Goal: Task Accomplishment & Management: Use online tool/utility

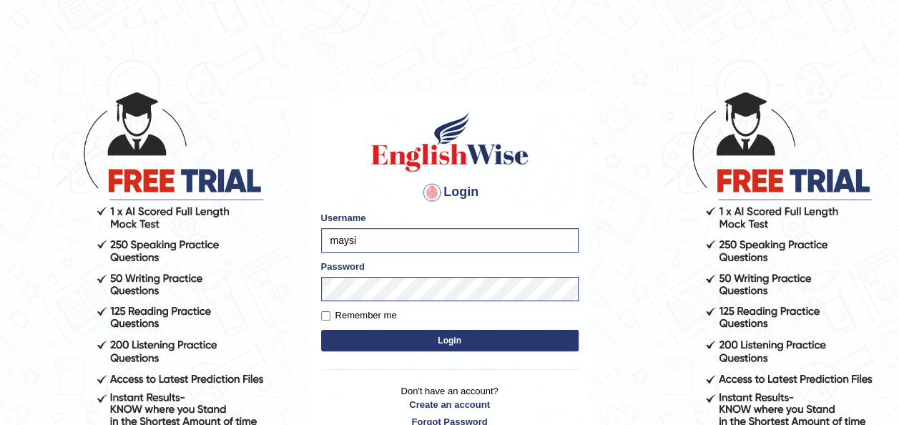
click at [393, 343] on button "Login" at bounding box center [449, 340] width 257 height 21
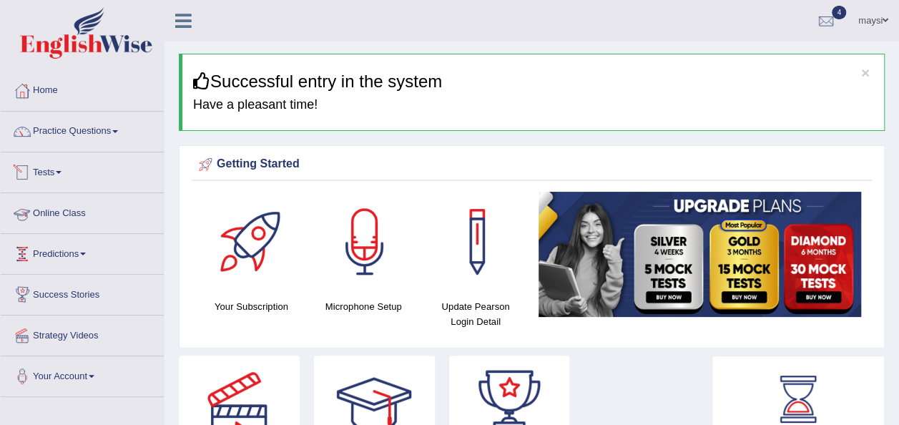
click at [56, 178] on link "Tests" at bounding box center [82, 170] width 163 height 36
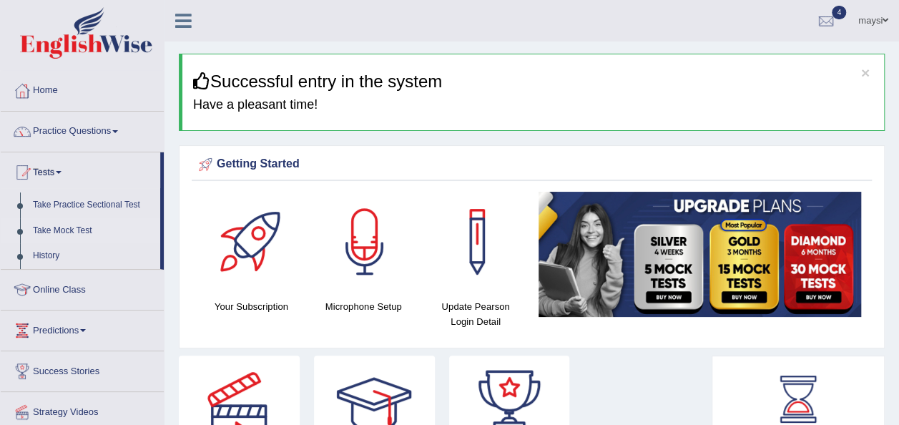
click at [67, 227] on link "Take Mock Test" at bounding box center [93, 231] width 134 height 26
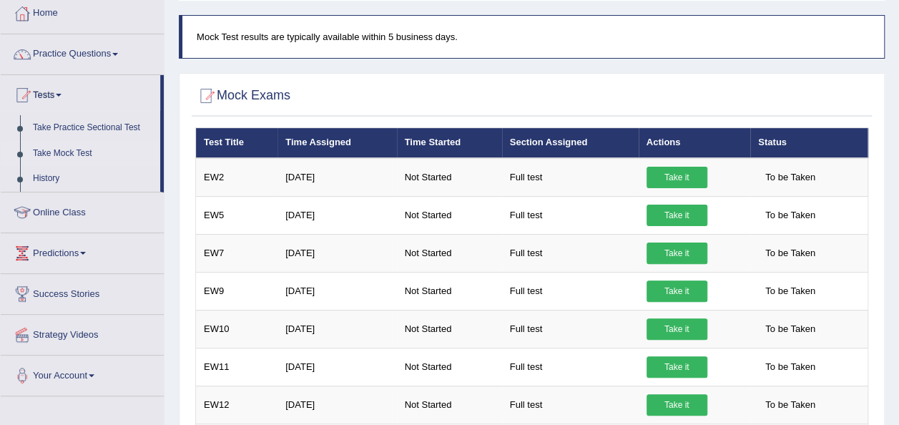
scroll to position [70, 0]
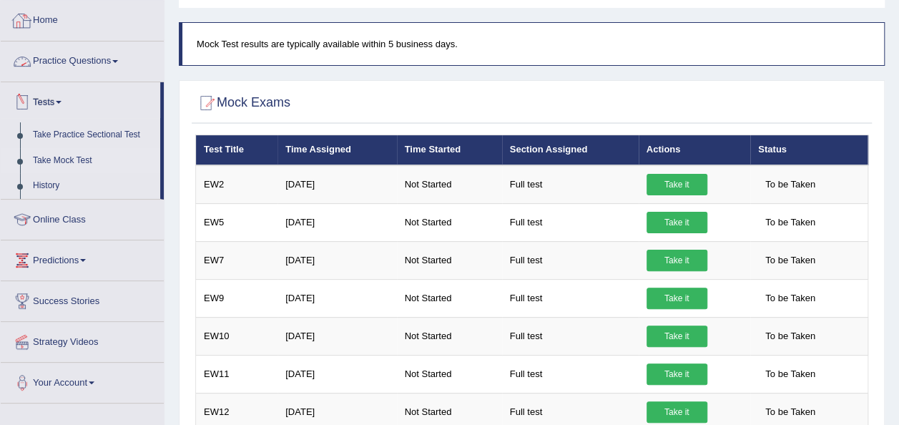
click at [54, 20] on link "Home" at bounding box center [82, 19] width 163 height 36
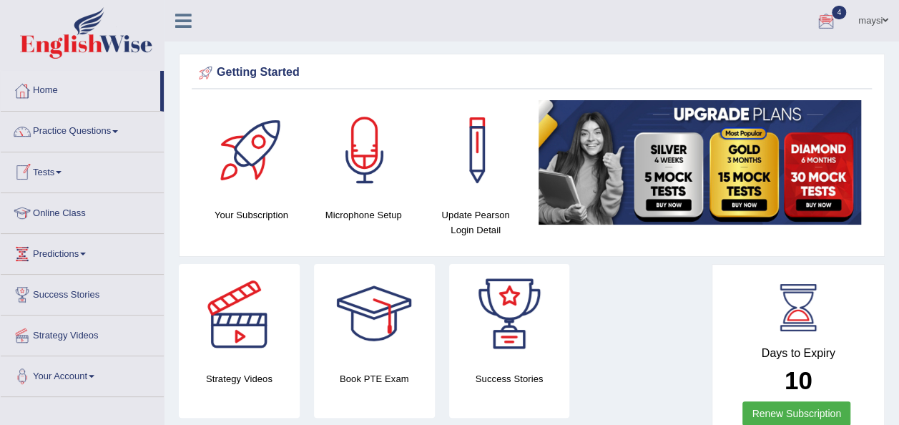
click at [64, 169] on link "Tests" at bounding box center [82, 170] width 163 height 36
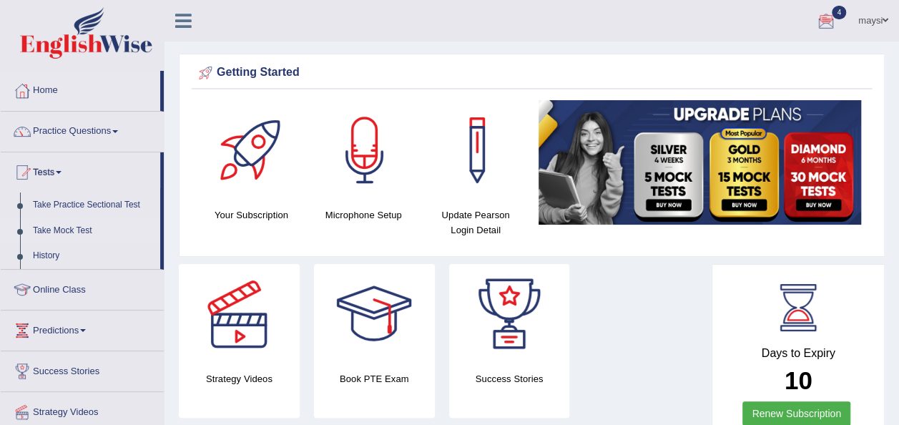
click at [72, 227] on link "Take Mock Test" at bounding box center [93, 231] width 134 height 26
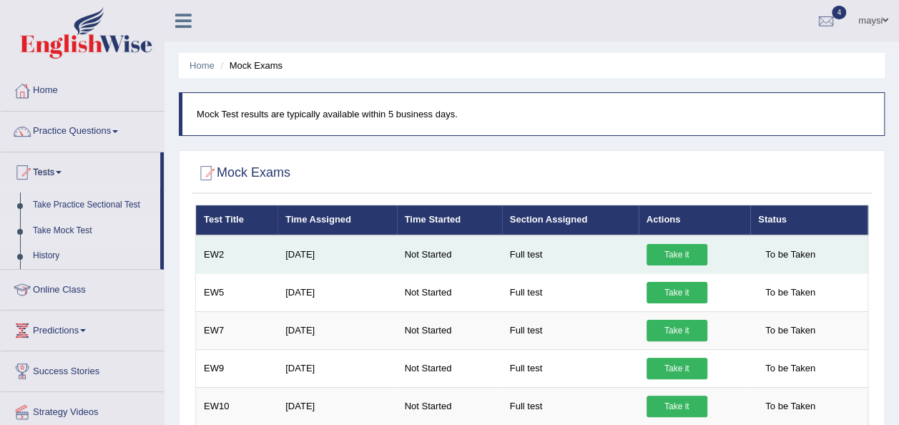
click at [694, 253] on link "Take it" at bounding box center [676, 254] width 61 height 21
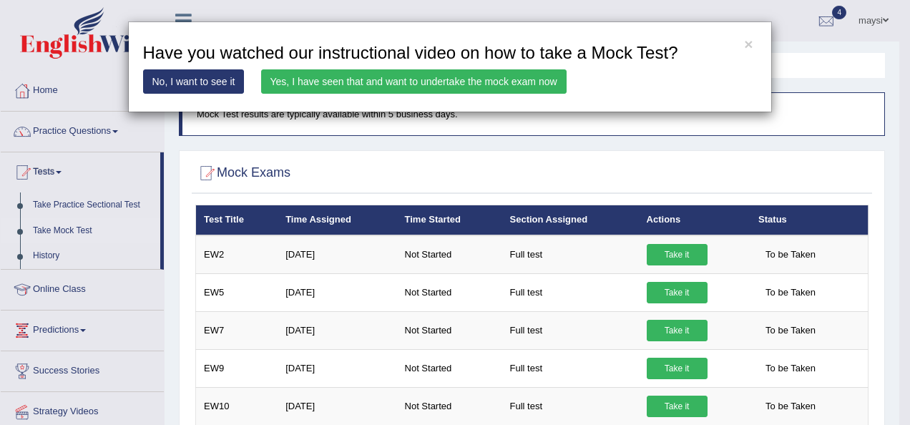
click at [296, 79] on link "Yes, I have seen that and want to undertake the mock exam now" at bounding box center [413, 81] width 305 height 24
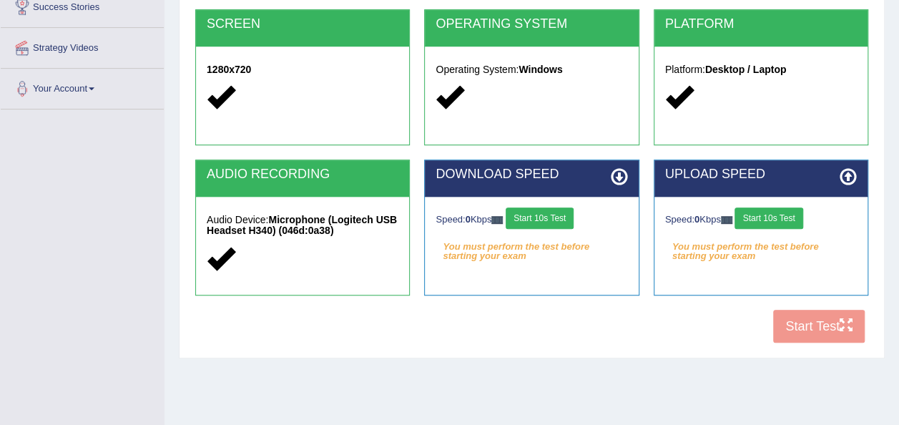
scroll to position [309, 0]
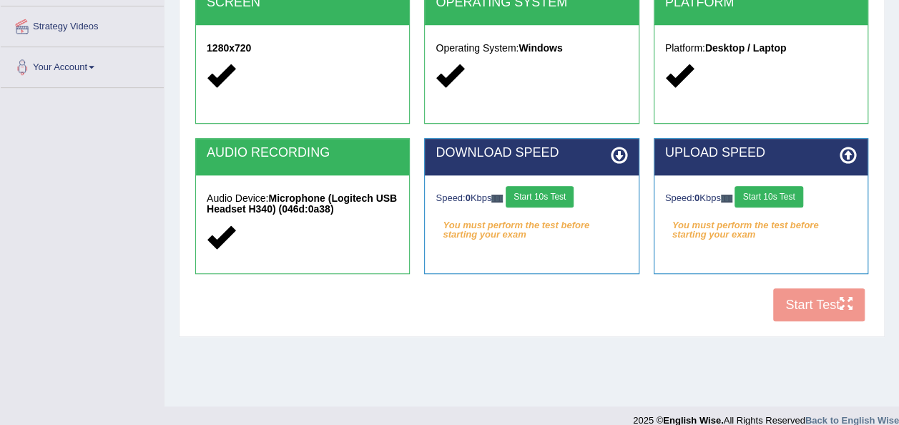
click at [565, 193] on button "Start 10s Test" at bounding box center [540, 196] width 68 height 21
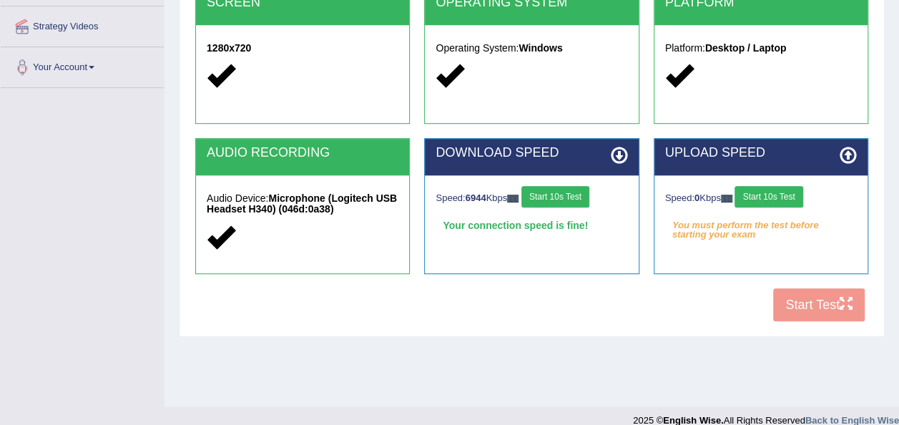
click at [772, 199] on button "Start 10s Test" at bounding box center [768, 196] width 68 height 21
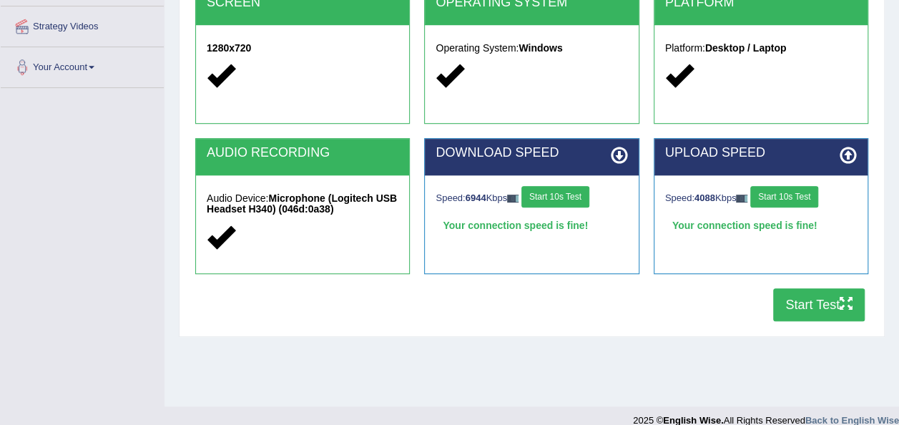
click at [799, 301] on button "Start Test" at bounding box center [819, 304] width 92 height 33
